Goal: Transaction & Acquisition: Purchase product/service

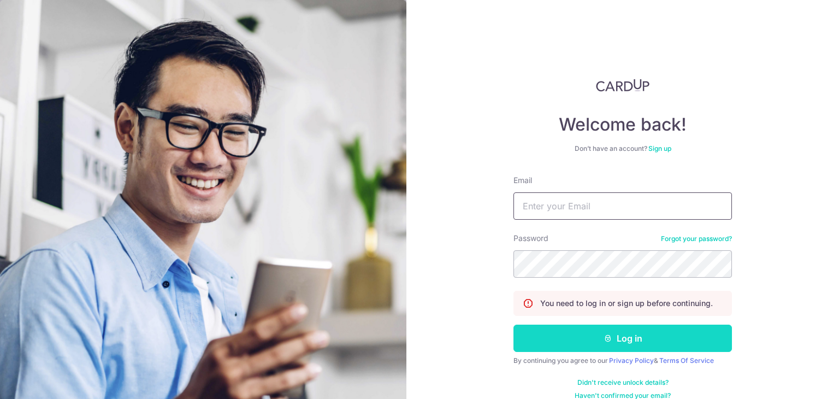
type input "[EMAIL_ADDRESS][DOMAIN_NAME]"
click at [582, 344] on button "Log in" at bounding box center [622, 337] width 219 height 27
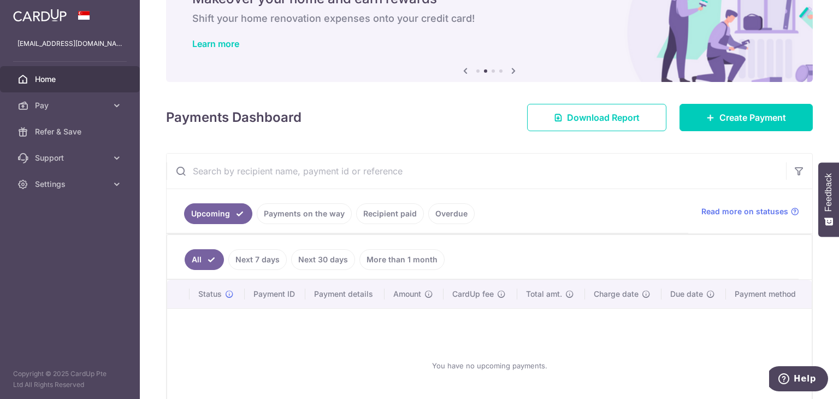
scroll to position [133, 0]
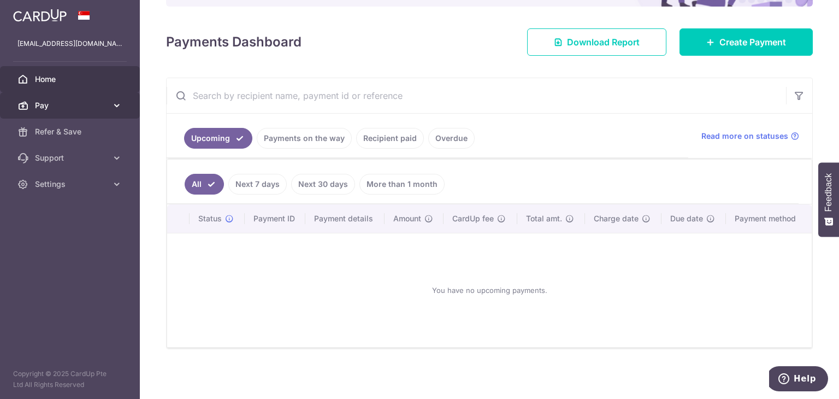
click at [91, 110] on span "Pay" at bounding box center [71, 105] width 72 height 11
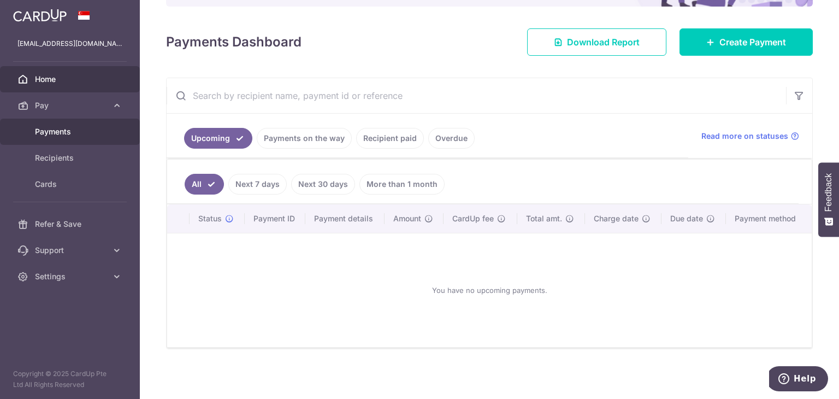
click at [76, 137] on link "Payments" at bounding box center [70, 132] width 140 height 26
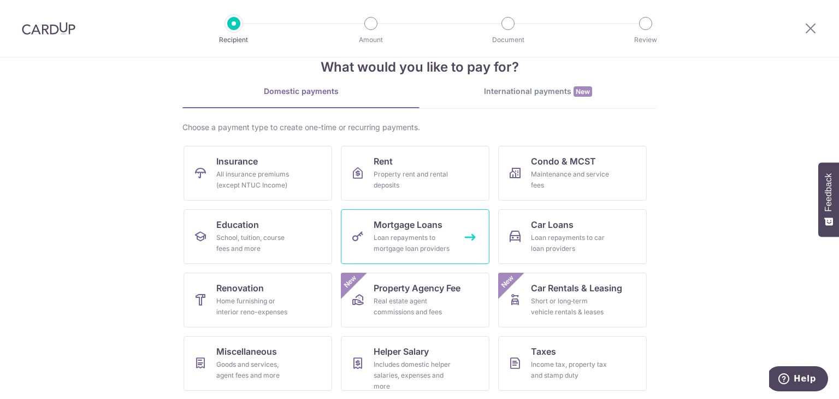
scroll to position [28, 0]
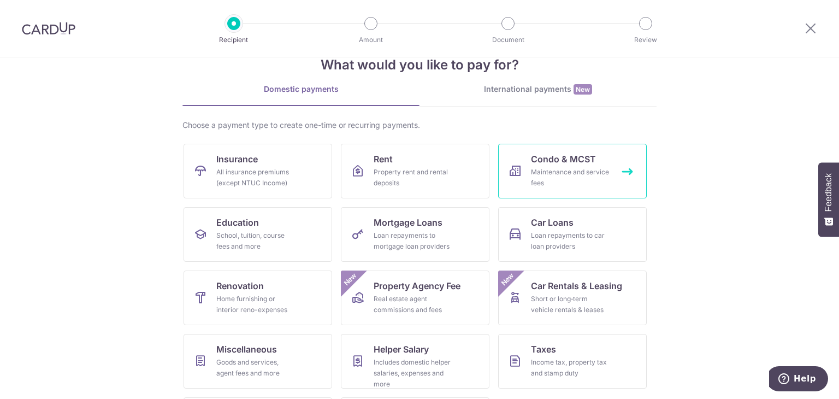
click at [560, 162] on span "Condo & MCST" at bounding box center [563, 158] width 65 height 13
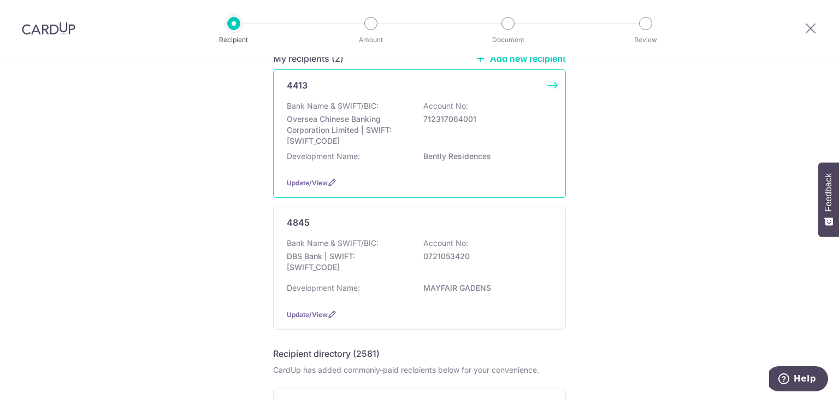
scroll to position [103, 0]
click at [433, 154] on p "Bently Residences" at bounding box center [484, 158] width 122 height 11
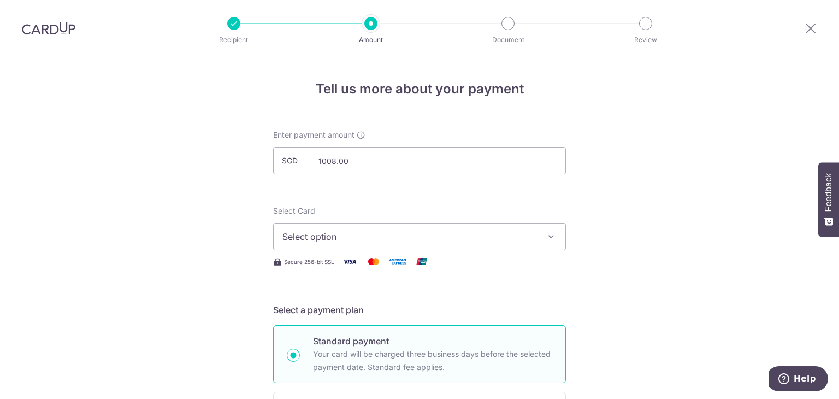
type input "1,008.00"
click at [303, 235] on span "Select option" at bounding box center [409, 236] width 255 height 13
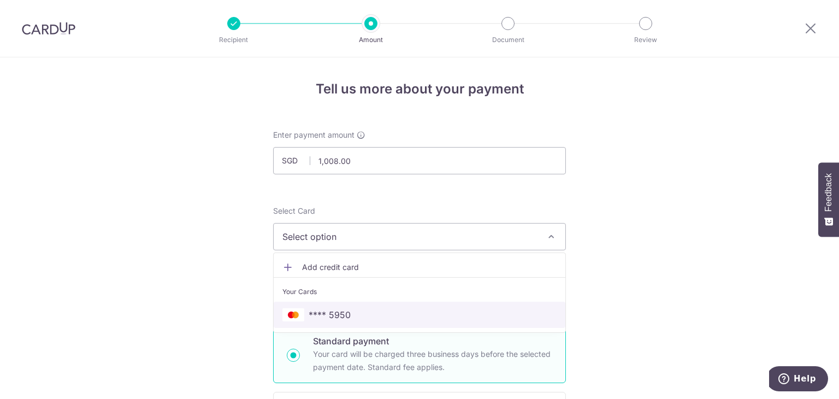
click at [314, 316] on span "**** 5950" at bounding box center [330, 314] width 42 height 13
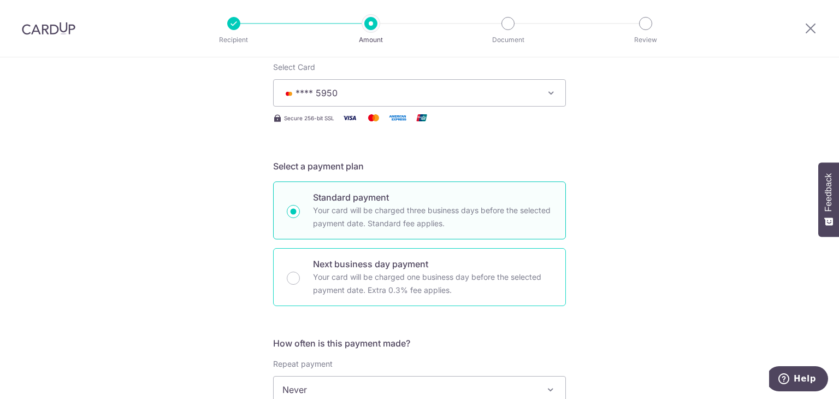
scroll to position [326, 0]
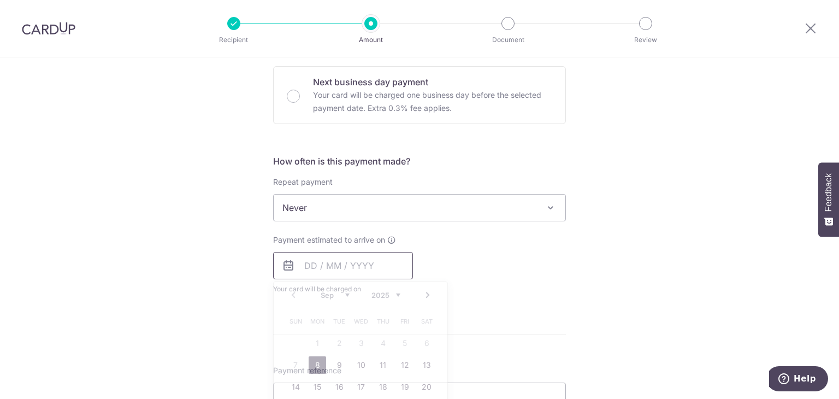
click at [356, 273] on input "text" at bounding box center [343, 265] width 140 height 27
click at [312, 357] on link "8" at bounding box center [317, 364] width 17 height 17
type input "[DATE]"
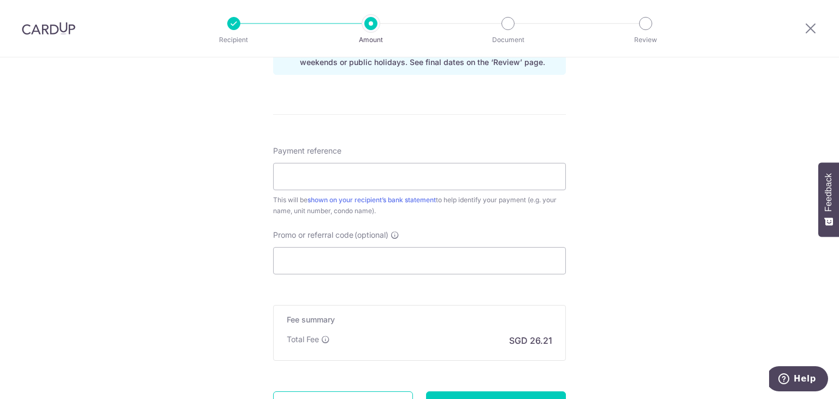
scroll to position [592, 0]
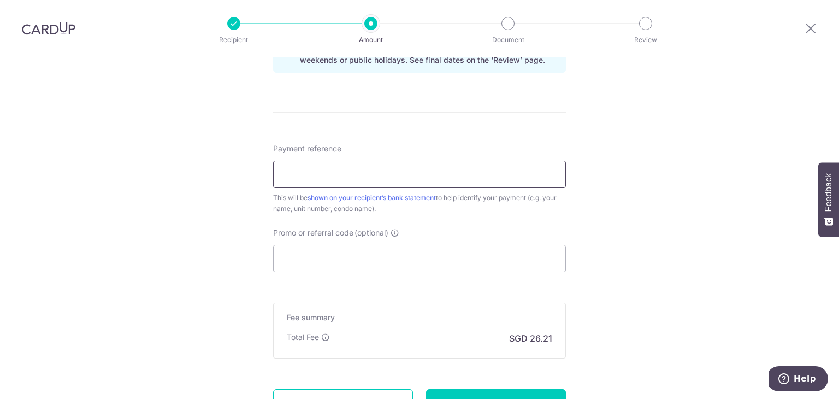
click at [343, 181] on input "Payment reference" at bounding box center [419, 174] width 293 height 27
type input "030-02-06 02-06 Lim Xiong Zhi"
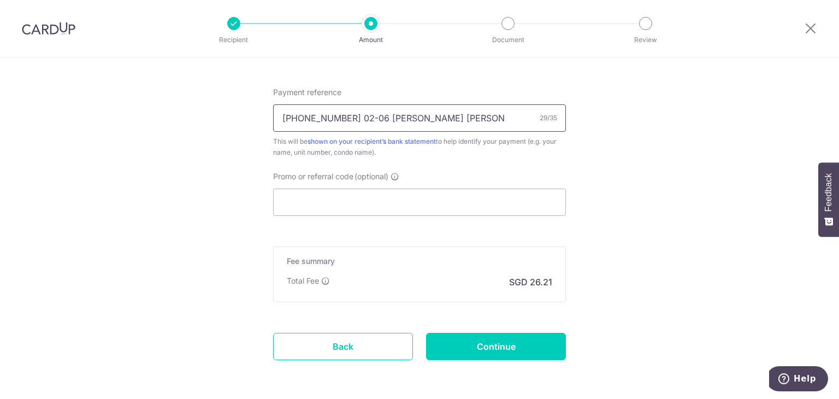
scroll to position [690, 0]
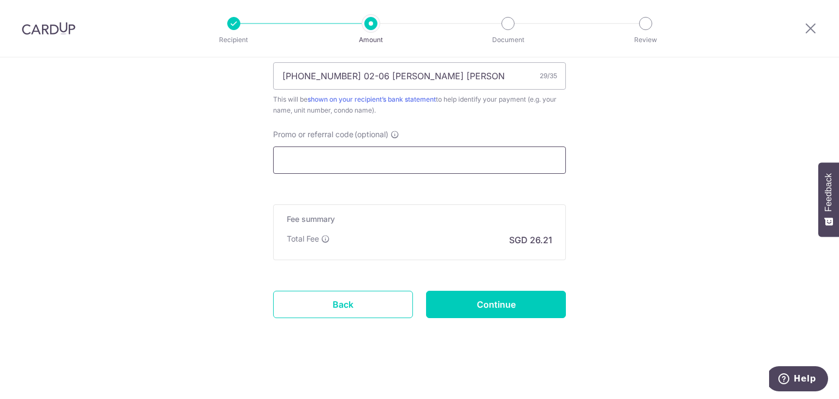
click at [295, 172] on input "Promo or referral code (optional)" at bounding box center [419, 159] width 293 height 27
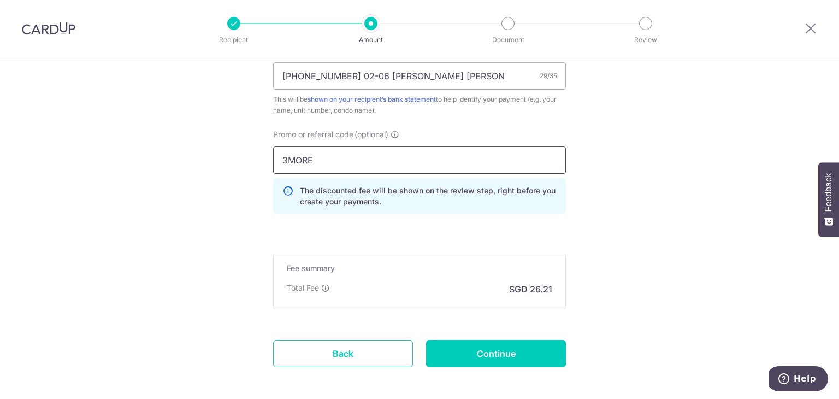
type input "3MORE"
click at [533, 363] on input "Continue" at bounding box center [496, 353] width 140 height 27
type input "Create Schedule"
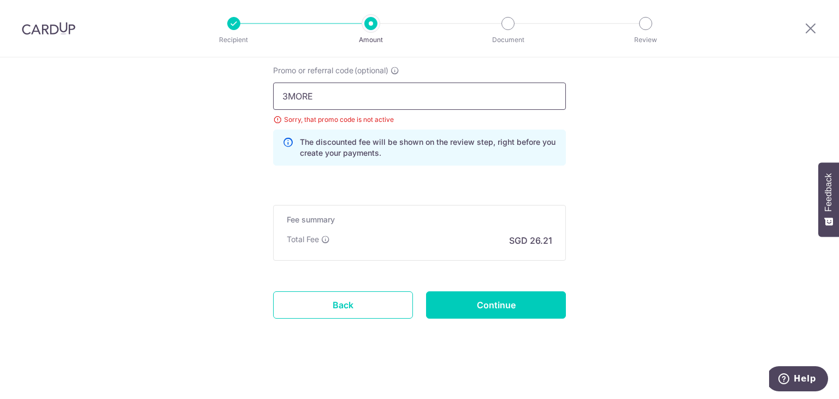
drag, startPoint x: 400, startPoint y: 100, endPoint x: 215, endPoint y: 108, distance: 185.3
paste input "GET225"
type input "GET225"
click at [479, 311] on input "Continue" at bounding box center [496, 304] width 140 height 27
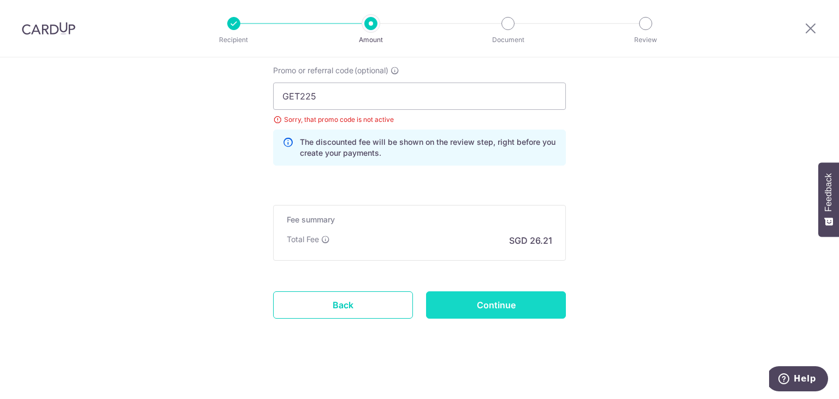
type input "Update Schedule"
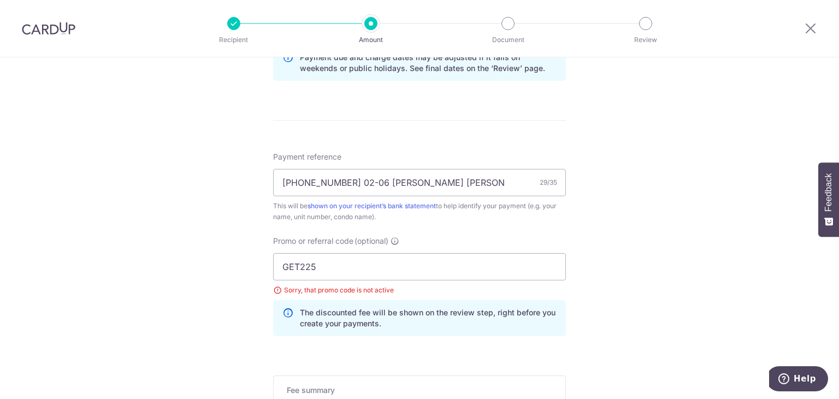
scroll to position [531, 0]
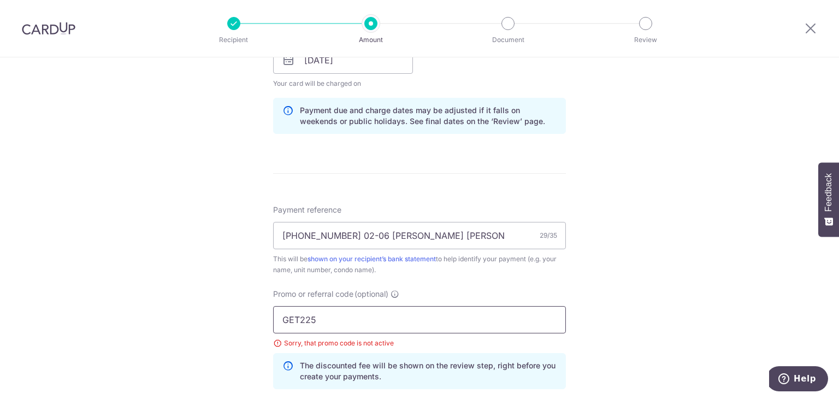
drag, startPoint x: 356, startPoint y: 318, endPoint x: 197, endPoint y: 303, distance: 159.6
click at [197, 303] on div "Tell us more about your payment Enter payment amount SGD 1,008.00 1008.00 Selec…" at bounding box center [419, 74] width 839 height 1097
paste input "MCTAX"
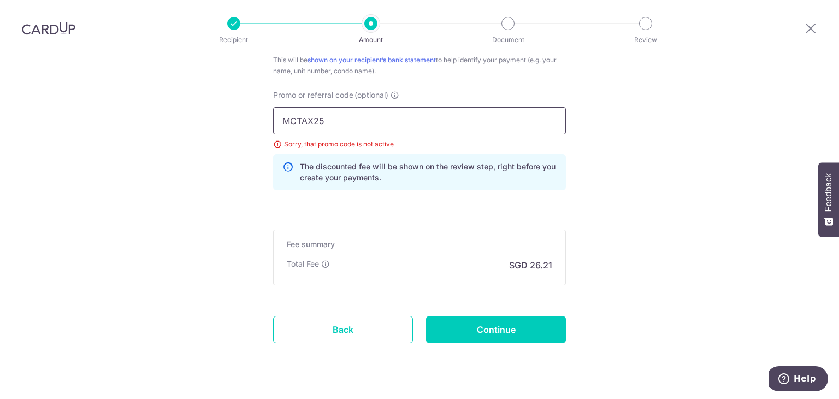
scroll to position [733, 0]
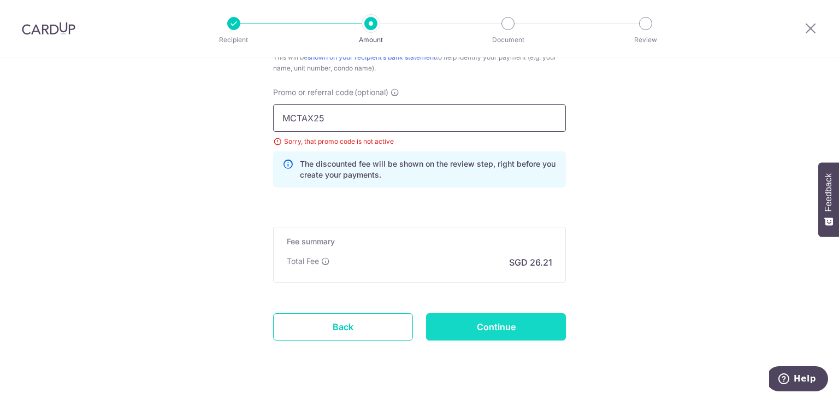
type input "MCTAX25"
click at [542, 329] on input "Continue" at bounding box center [496, 326] width 140 height 27
type input "Update Schedule"
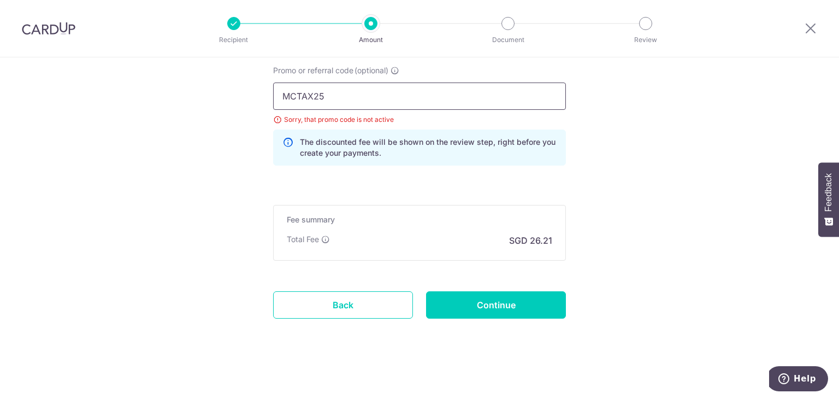
drag, startPoint x: 338, startPoint y: 95, endPoint x: 173, endPoint y: 81, distance: 166.1
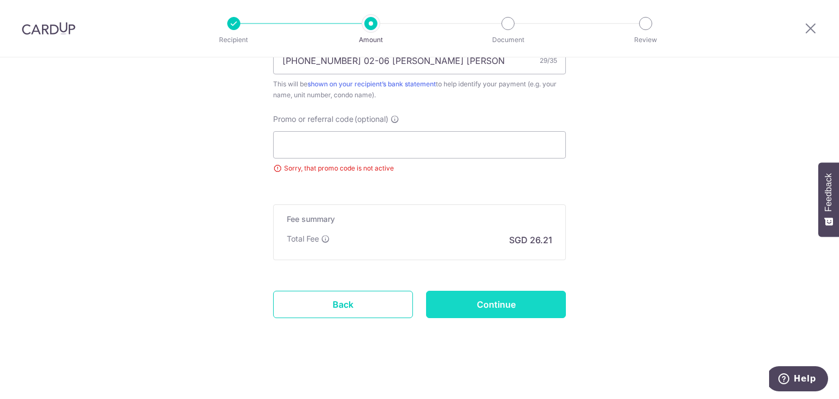
click at [478, 301] on input "Continue" at bounding box center [496, 304] width 140 height 27
type input "Update Schedule"
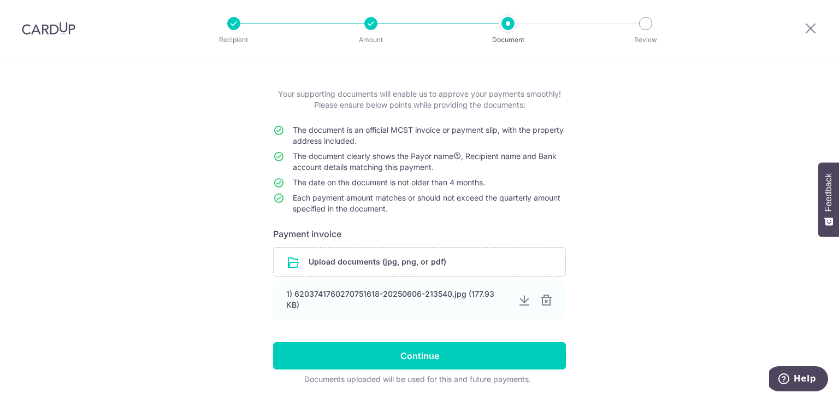
scroll to position [39, 0]
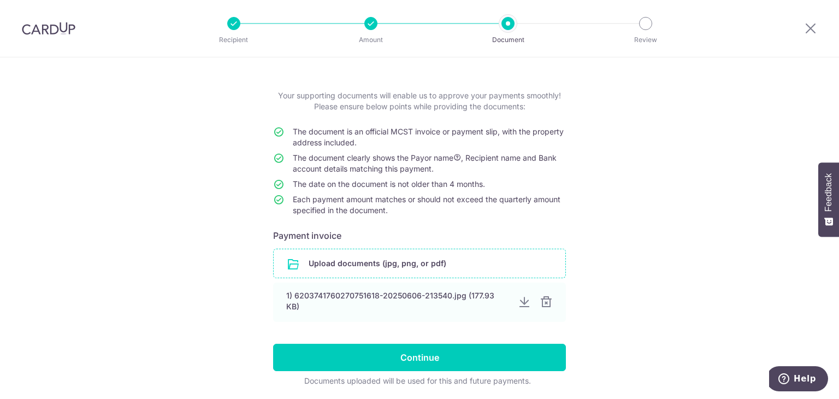
click at [448, 265] on input "file" at bounding box center [420, 263] width 292 height 28
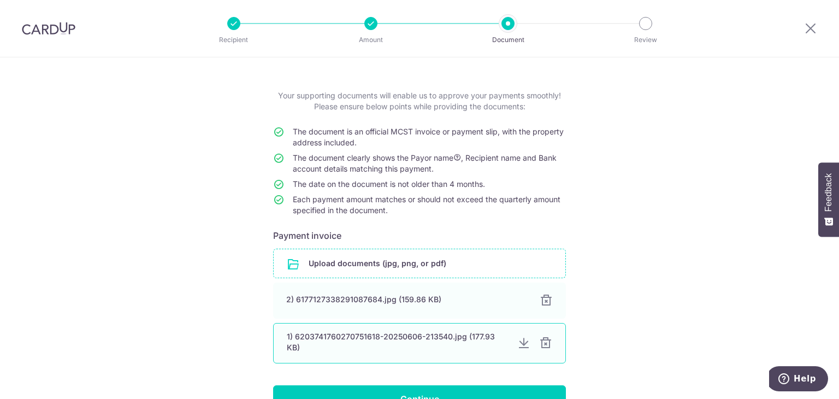
click at [545, 339] on div at bounding box center [545, 342] width 13 height 13
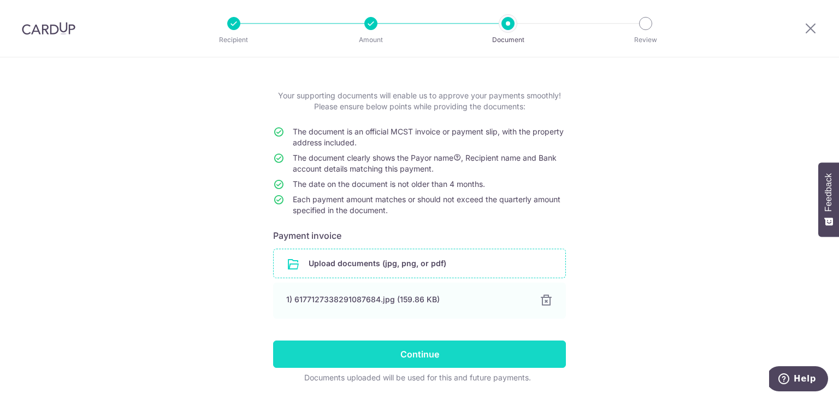
click at [487, 357] on input "Continue" at bounding box center [419, 353] width 293 height 27
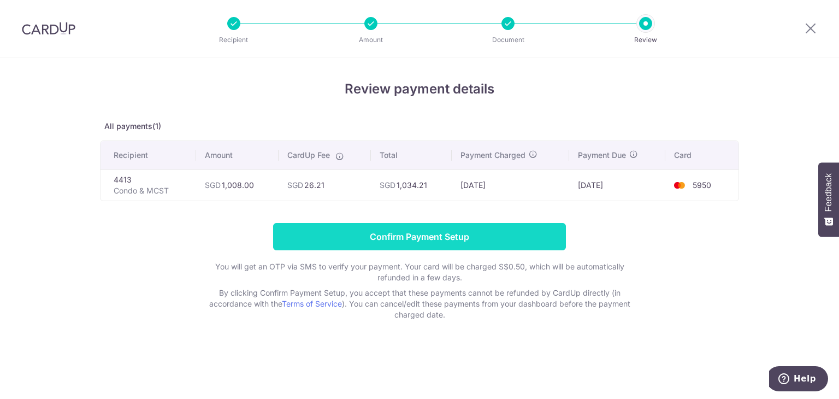
click at [460, 241] on input "Confirm Payment Setup" at bounding box center [419, 236] width 293 height 27
